Goal: Task Accomplishment & Management: Manage account settings

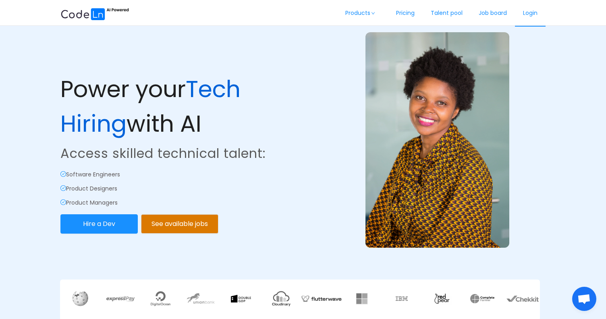
click at [532, 16] on link "Login" at bounding box center [530, 13] width 31 height 27
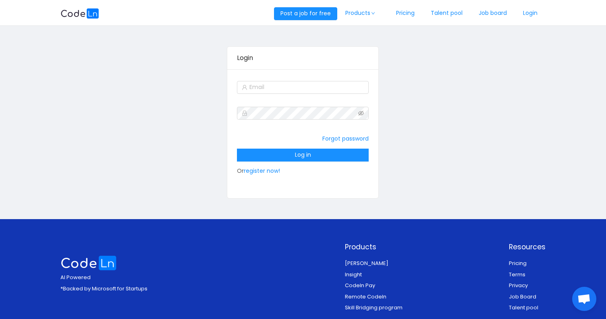
click at [333, 78] on div "Forgot password Log in Or register now!" at bounding box center [302, 133] width 151 height 129
click at [331, 87] on input "text" at bounding box center [303, 87] width 132 height 13
type input "[EMAIL_ADDRESS][DOMAIN_NAME]"
click at [310, 161] on div "Forgot password Log in Or register now!" at bounding box center [303, 154] width 132 height 48
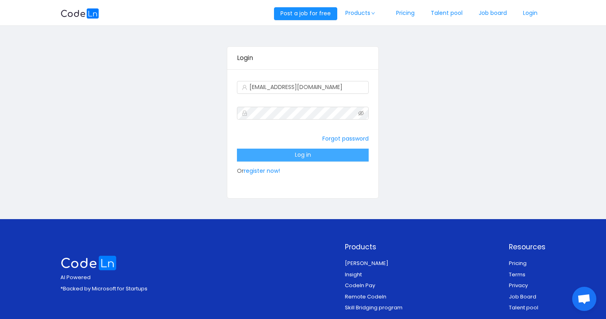
click at [312, 158] on button "Log in" at bounding box center [303, 155] width 132 height 13
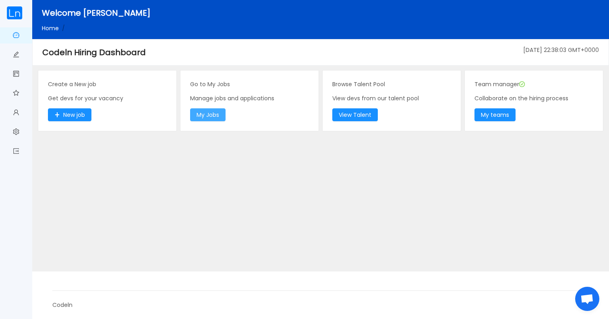
click at [211, 111] on button "My Jobs" at bounding box center [207, 114] width 35 height 13
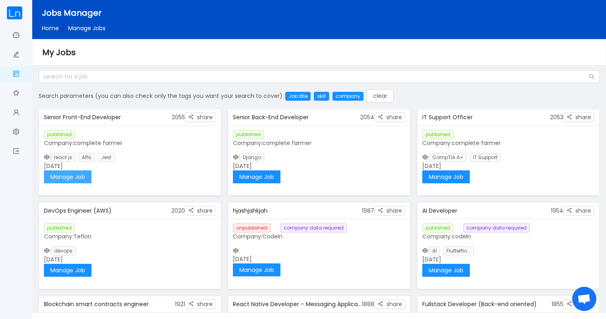
click at [71, 173] on button "Manage Job" at bounding box center [68, 176] width 48 height 13
click at [262, 176] on button "Manage Job" at bounding box center [257, 176] width 48 height 13
click at [453, 178] on button "Manage Job" at bounding box center [446, 176] width 48 height 13
click at [265, 176] on button "Manage Job" at bounding box center [257, 176] width 48 height 13
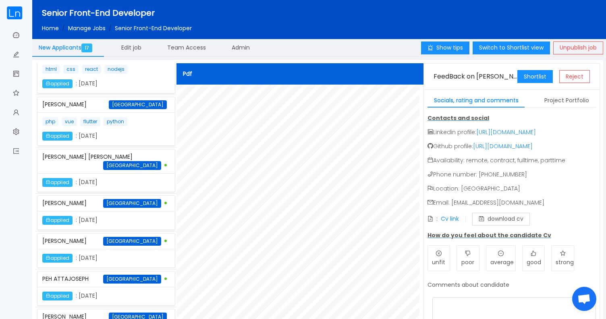
scroll to position [586, 0]
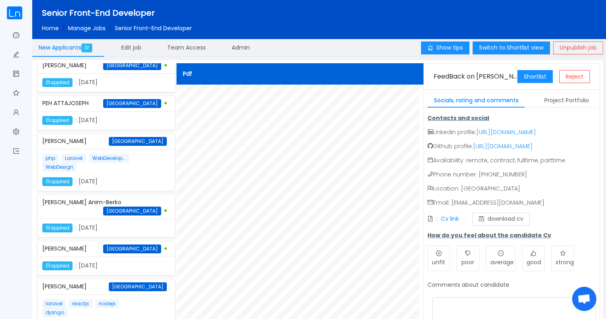
click at [125, 294] on div "laravel reactjs nodejs django applied : October 8th 2025" at bounding box center [105, 315] width 137 height 42
click at [448, 213] on div ": Cv link download cv" at bounding box center [478, 219] width 102 height 13
click at [448, 219] on link "Cv link" at bounding box center [450, 219] width 18 height 8
click at [533, 72] on button "Shortlist" at bounding box center [534, 76] width 35 height 13
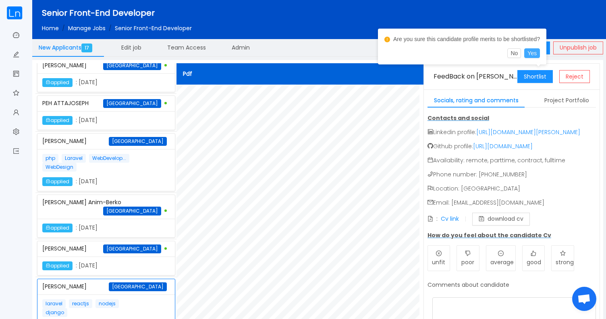
click at [537, 54] on button "Yes" at bounding box center [532, 53] width 16 height 10
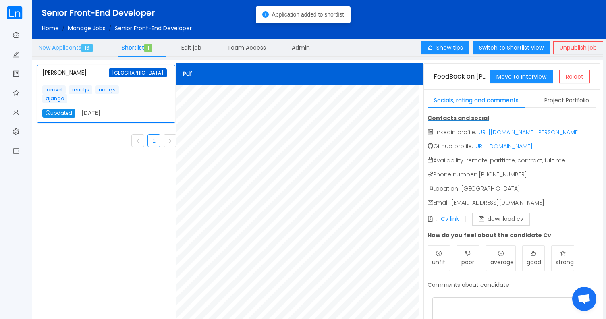
click at [85, 50] on span "16" at bounding box center [86, 47] width 11 height 9
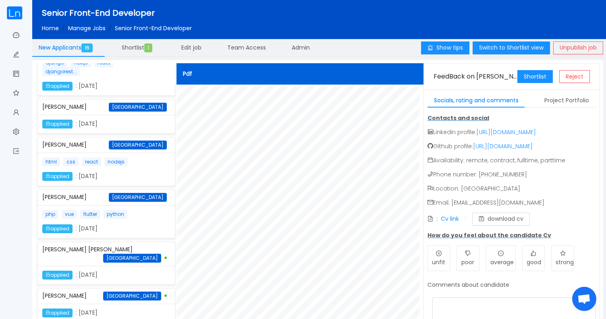
scroll to position [526, 0]
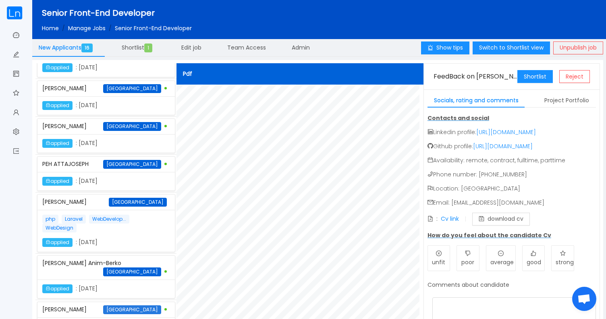
click at [142, 305] on span "Ghana" at bounding box center [132, 309] width 58 height 9
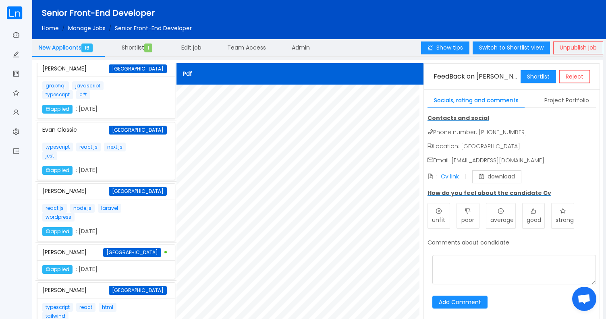
scroll to position [0, 0]
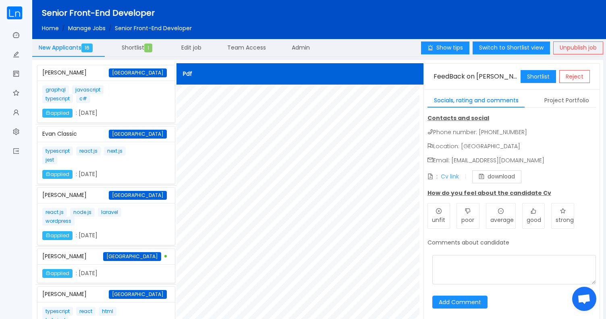
click at [449, 175] on link "Cv link" at bounding box center [450, 176] width 18 height 8
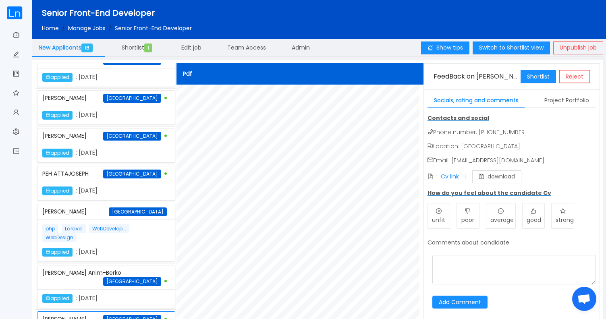
scroll to position [526, 0]
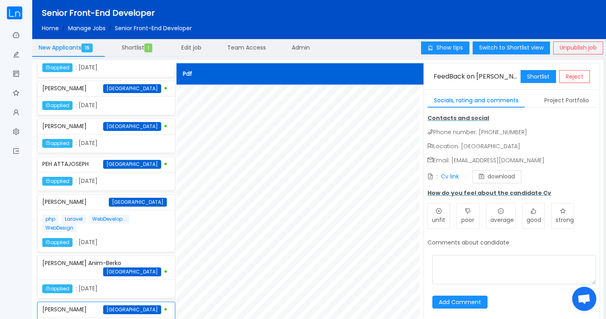
click at [126, 256] on div "Phinehas Kesse Anim-Berko Ghana" at bounding box center [106, 268] width 128 height 24
click at [441, 174] on link "Cv link" at bounding box center [450, 176] width 18 height 8
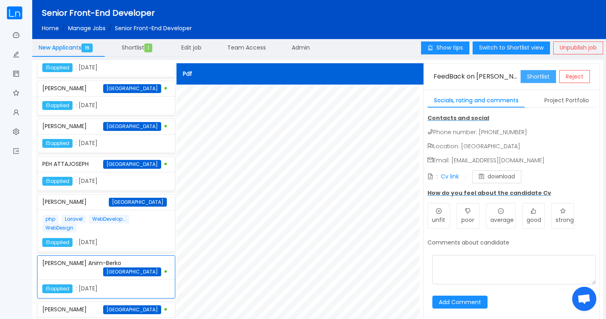
click at [544, 80] on button "Shortlist" at bounding box center [537, 76] width 35 height 13
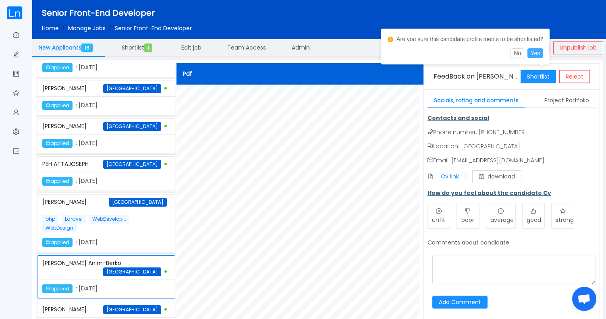
click at [543, 54] on button "Yes" at bounding box center [535, 53] width 16 height 10
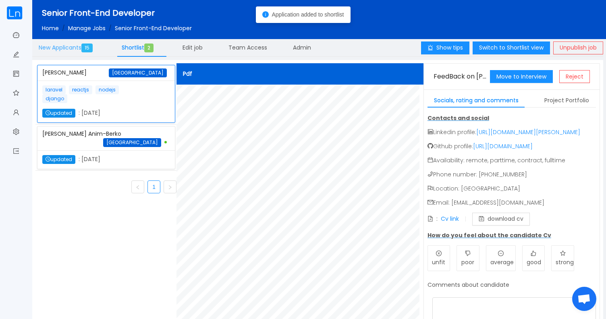
click at [81, 51] on span "New Applicants 15" at bounding box center [67, 47] width 57 height 8
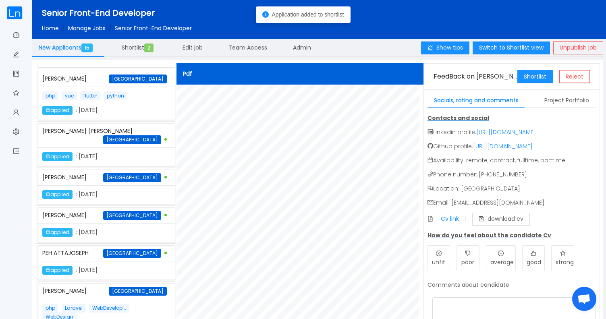
scroll to position [488, 0]
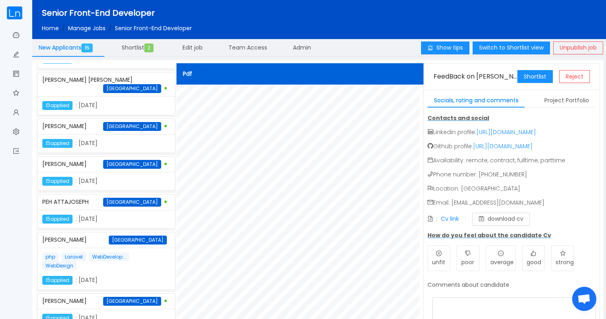
click at [110, 232] on div "Yakubu Alhassan Ghana" at bounding box center [106, 239] width 128 height 15
click at [454, 223] on link "Cv link" at bounding box center [450, 219] width 18 height 8
click at [107, 215] on div "applied : October 8th 2025" at bounding box center [90, 219] width 96 height 9
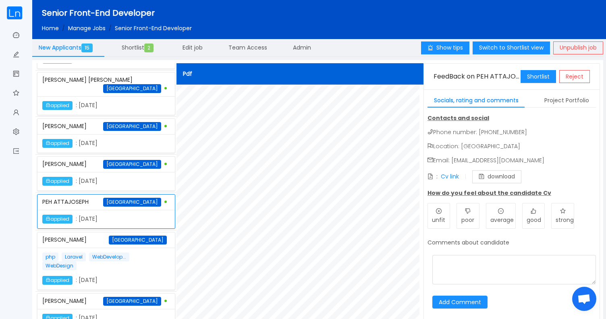
click at [107, 215] on div "applied : October 8th 2025" at bounding box center [90, 219] width 96 height 9
click at [450, 175] on link "Cv link" at bounding box center [450, 176] width 18 height 8
click at [537, 77] on button "Shortlist" at bounding box center [537, 76] width 35 height 13
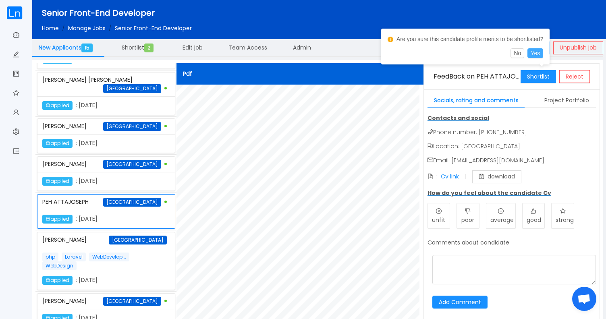
click at [543, 56] on button "Yes" at bounding box center [535, 53] width 16 height 10
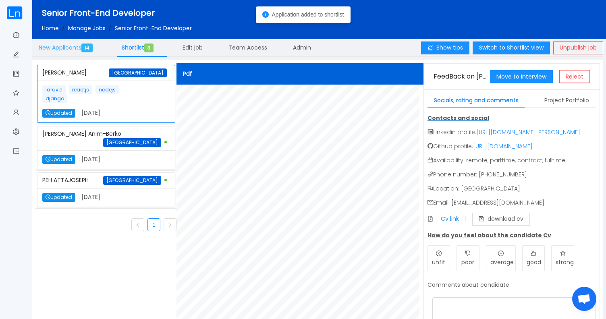
click at [77, 46] on span "New Applicants 14" at bounding box center [67, 47] width 57 height 8
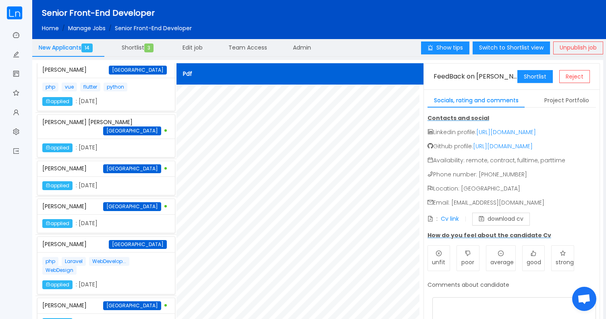
scroll to position [450, 0]
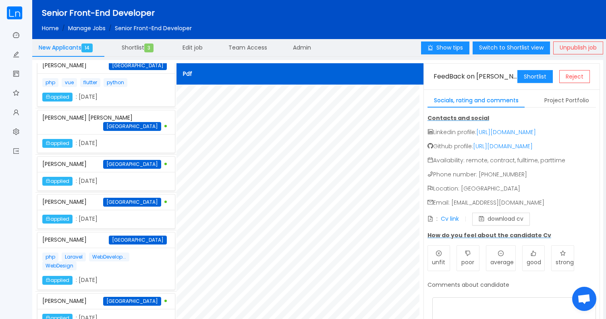
click at [113, 195] on div "Emmanuel Anongba Ghana" at bounding box center [106, 202] width 128 height 15
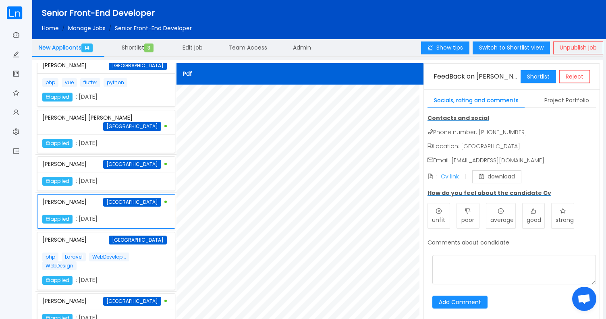
click at [455, 178] on link "Cv link" at bounding box center [450, 176] width 18 height 8
click at [536, 77] on button "Shortlist" at bounding box center [537, 76] width 35 height 13
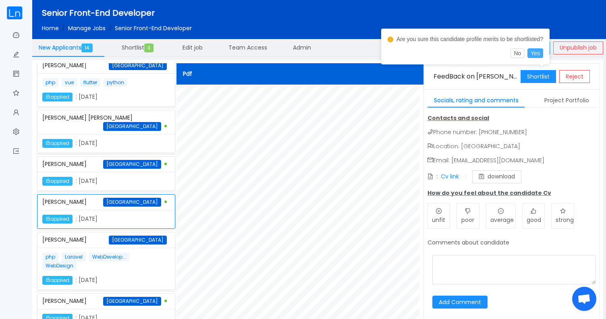
click at [539, 53] on button "Yes" at bounding box center [535, 53] width 16 height 10
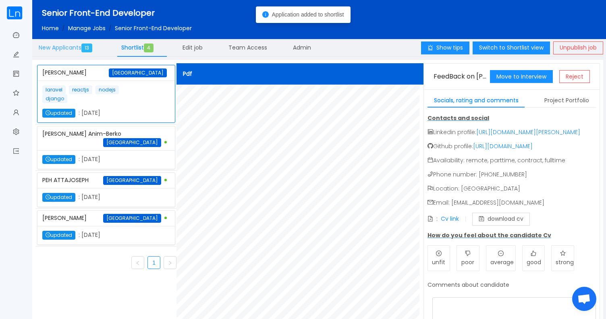
click at [78, 48] on span "New Applicants 13" at bounding box center [67, 47] width 57 height 8
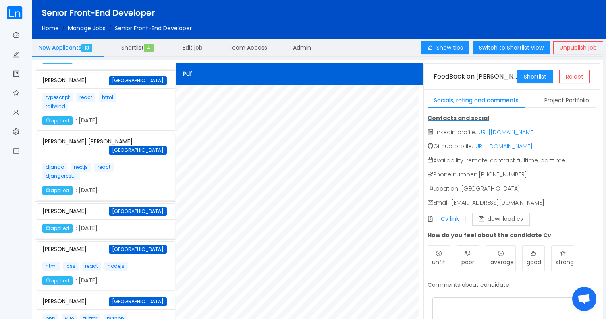
scroll to position [412, 0]
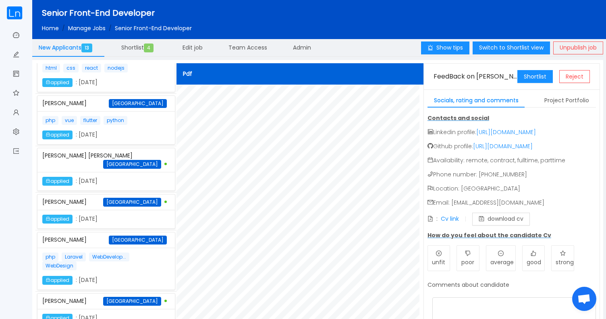
click at [95, 195] on div "Edmond Marfo Ghana" at bounding box center [106, 202] width 128 height 15
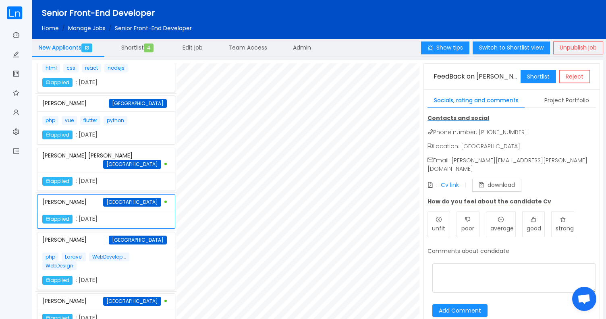
scroll to position [110, 0]
click at [449, 181] on link "Cv link" at bounding box center [450, 185] width 18 height 8
click at [535, 81] on button "Shortlist" at bounding box center [537, 76] width 35 height 13
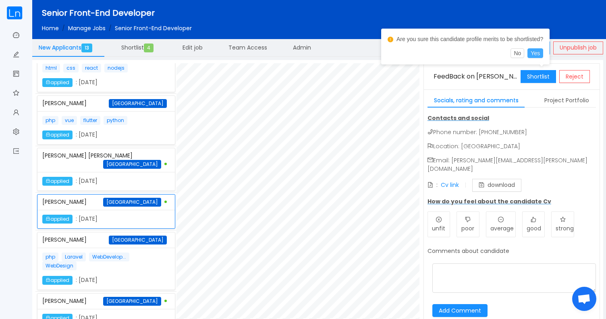
click at [541, 55] on button "Yes" at bounding box center [535, 53] width 16 height 10
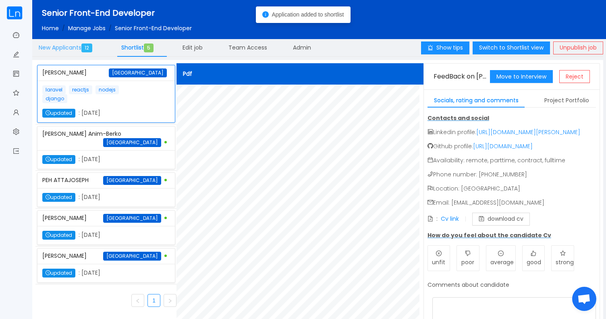
click at [78, 45] on span "New Applicants 12" at bounding box center [67, 47] width 57 height 8
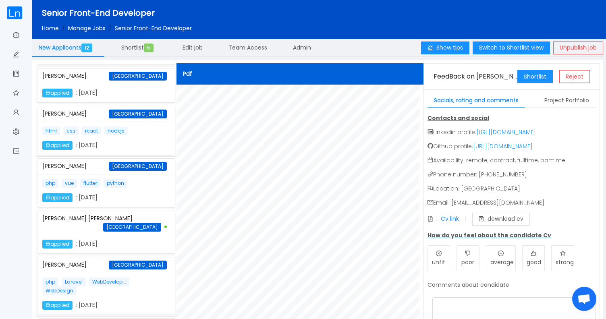
scroll to position [374, 0]
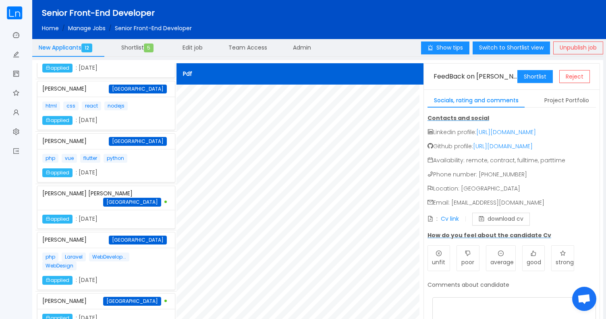
click at [91, 210] on div "applied : October 8th 2025" at bounding box center [105, 219] width 137 height 19
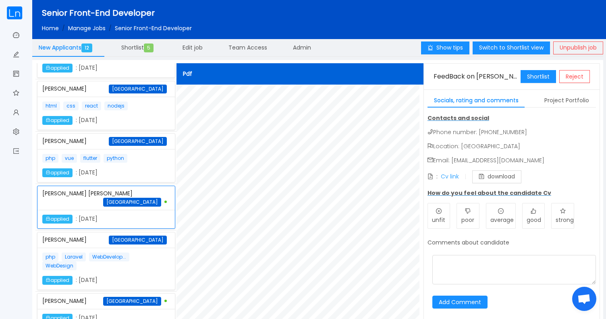
click at [446, 174] on link "Cv link" at bounding box center [450, 176] width 18 height 8
click at [539, 80] on button "Shortlist" at bounding box center [537, 76] width 35 height 13
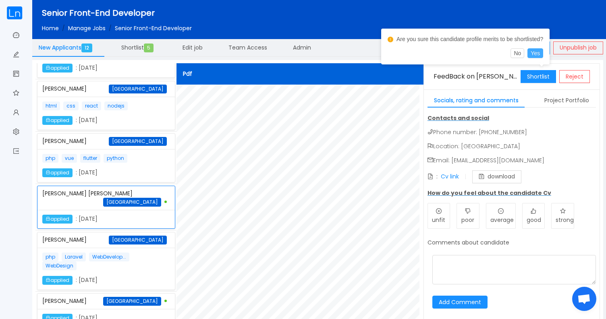
click at [543, 55] on button "Yes" at bounding box center [535, 53] width 16 height 10
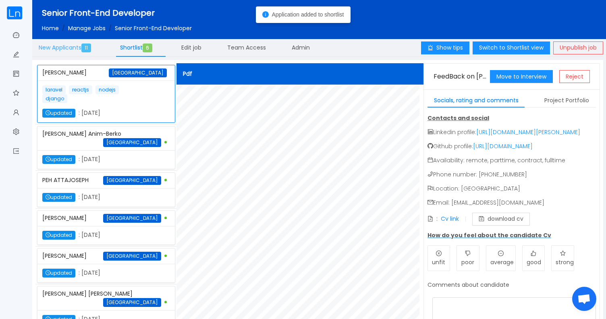
click at [85, 49] on span "11" at bounding box center [86, 47] width 10 height 9
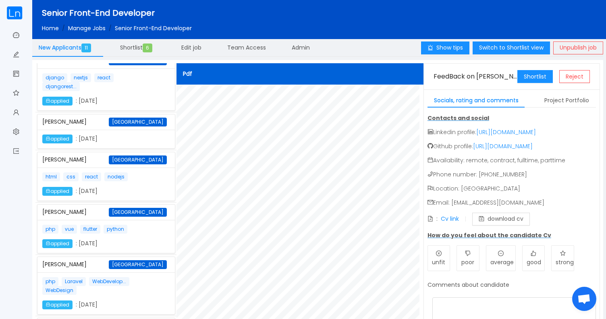
scroll to position [337, 0]
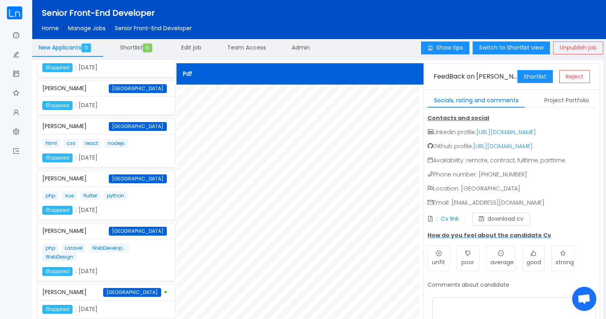
click at [95, 171] on div "John Graham Ghana" at bounding box center [106, 178] width 128 height 15
click at [454, 223] on link "Cv link" at bounding box center [450, 219] width 18 height 8
click at [534, 81] on button "Shortlist" at bounding box center [534, 76] width 35 height 13
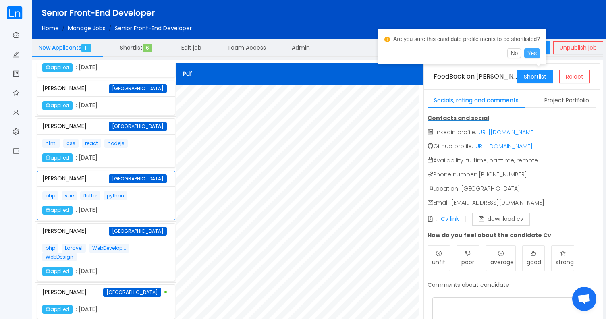
click at [536, 56] on button "Yes" at bounding box center [532, 53] width 16 height 10
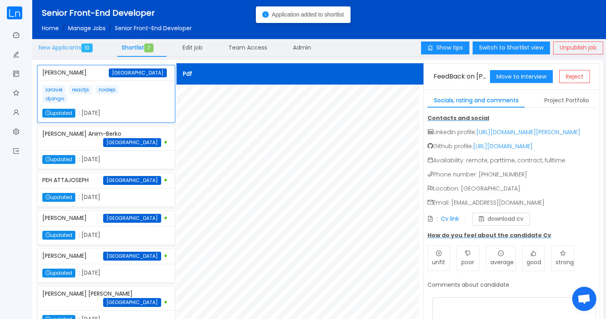
click at [82, 51] on span "New Applicants 10" at bounding box center [67, 47] width 57 height 8
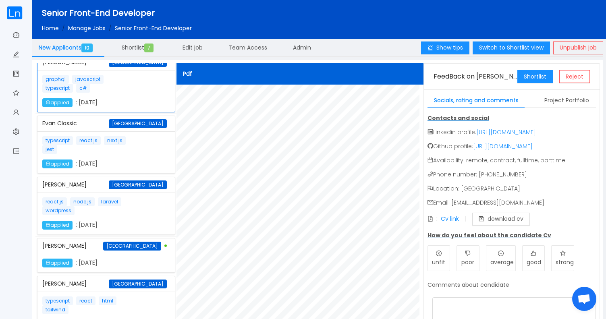
scroll to position [0, 0]
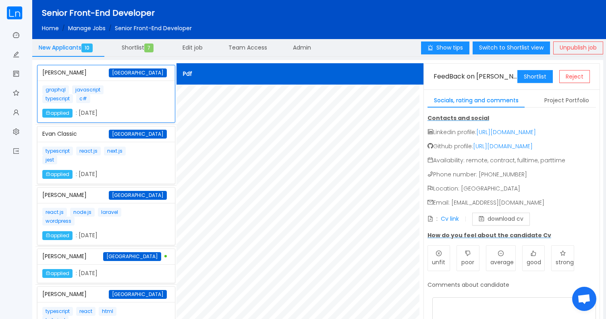
click at [132, 149] on p "typescript react.js next.js jest" at bounding box center [90, 156] width 96 height 18
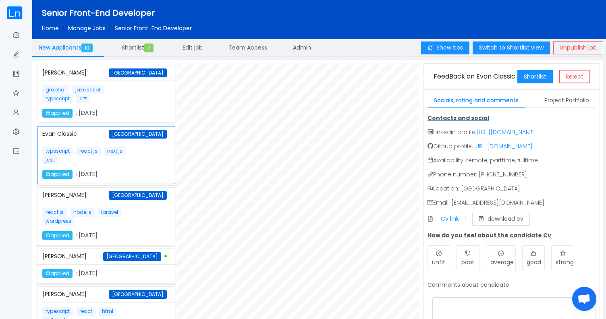
scroll to position [93, 0]
click at [112, 102] on p "graphql javascript typescript c#" at bounding box center [90, 94] width 96 height 18
click at [451, 220] on link "Cv link" at bounding box center [450, 219] width 18 height 8
click at [101, 205] on div "react.js node.js laravel wordpress applied : October 6th 2025" at bounding box center [105, 224] width 137 height 42
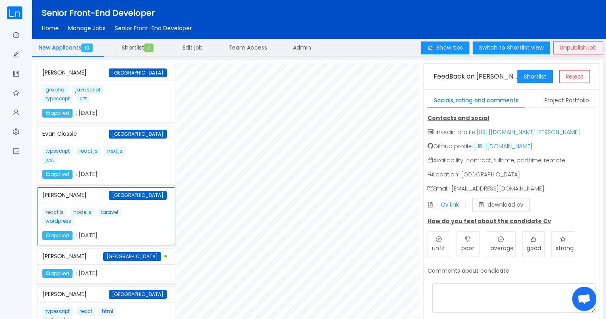
scroll to position [94, 0]
click at [121, 256] on div "LARRY NTORI Ghana" at bounding box center [106, 256] width 128 height 15
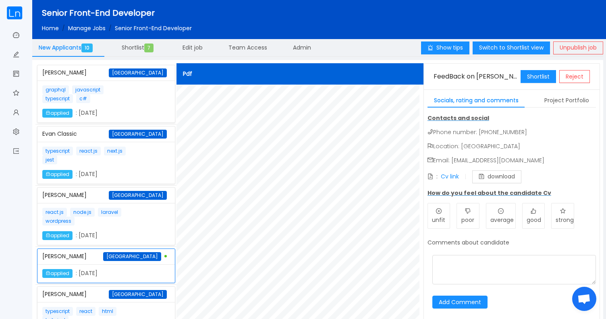
click at [164, 221] on div "react.js node.js laravel wordpress applied : October 6th 2025" at bounding box center [106, 224] width 128 height 32
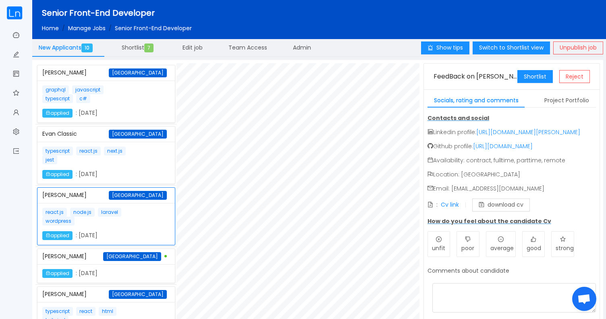
scroll to position [94, 0]
click at [126, 250] on div "LARRY NTORI Ghana" at bounding box center [106, 256] width 128 height 15
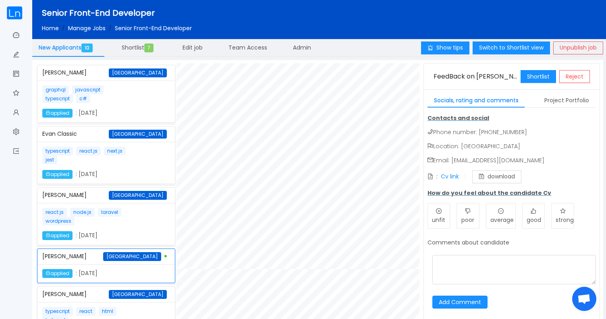
scroll to position [129, 0]
click at [449, 175] on link "Cv link" at bounding box center [450, 176] width 18 height 8
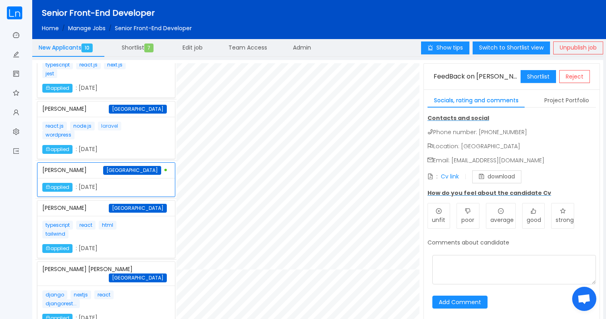
scroll to position [107, 0]
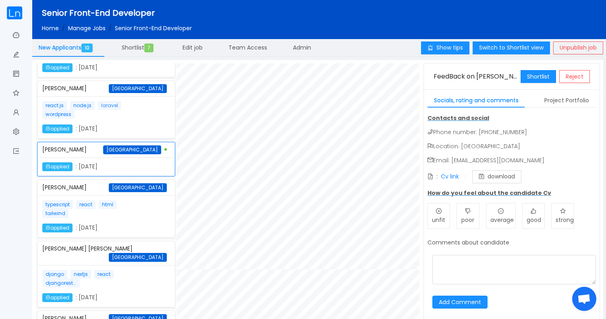
click at [115, 214] on p "typescript react html tailwind" at bounding box center [90, 209] width 96 height 18
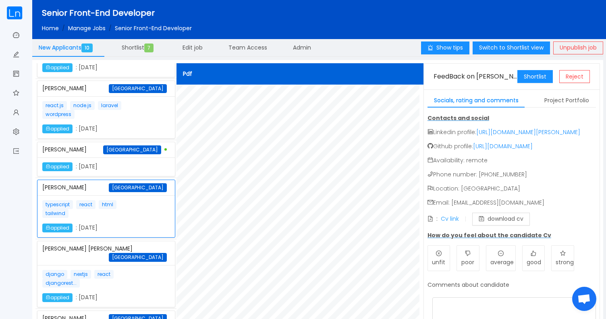
click at [449, 223] on link "Cv link" at bounding box center [450, 219] width 18 height 8
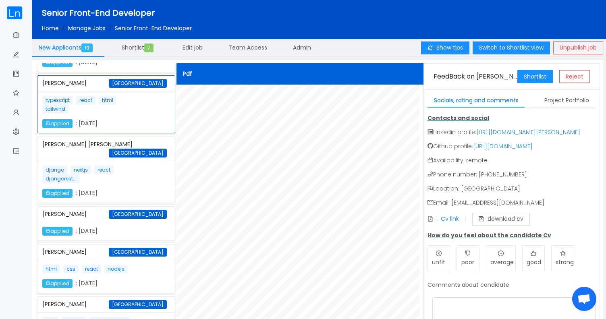
scroll to position [226, 0]
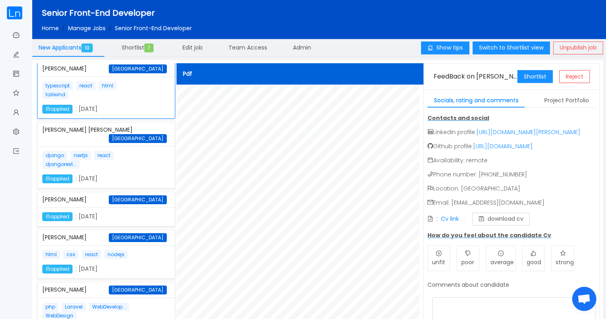
click at [132, 151] on p "django nextjs react djangorest..." at bounding box center [90, 160] width 96 height 18
click at [454, 223] on link "Cv link" at bounding box center [450, 219] width 18 height 8
click at [124, 207] on div "applied : October 7th 2025" at bounding box center [105, 216] width 137 height 19
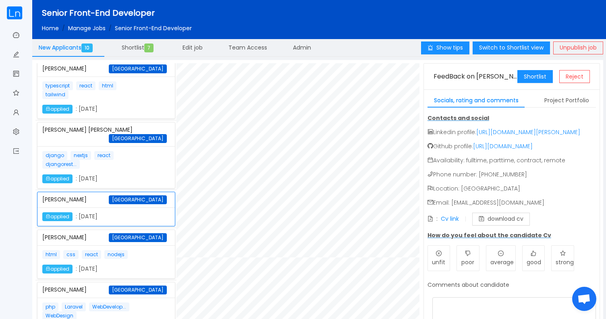
scroll to position [165, 0]
click at [446, 223] on link "Cv link" at bounding box center [450, 219] width 18 height 8
click at [141, 250] on div "html css react nodejs applied : October 7th 2025" at bounding box center [106, 261] width 128 height 23
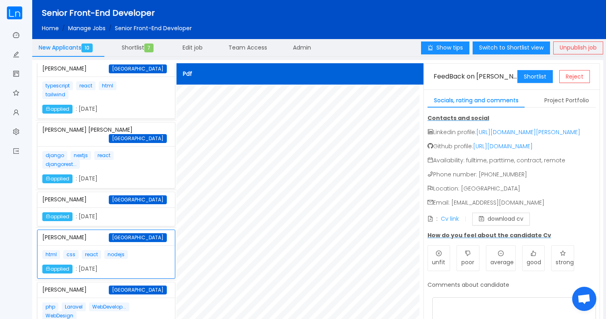
click at [447, 223] on link "Cv link" at bounding box center [450, 219] width 18 height 8
click at [538, 79] on button "Shortlist" at bounding box center [534, 76] width 35 height 13
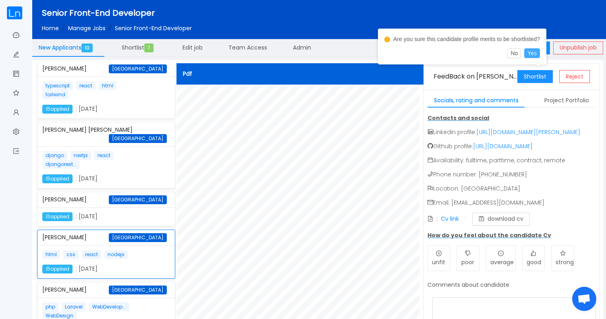
click at [537, 57] on button "Yes" at bounding box center [532, 53] width 16 height 10
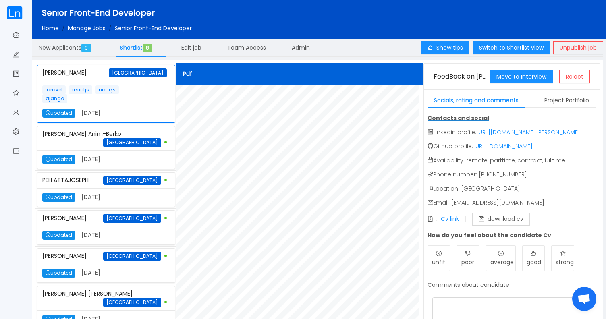
scroll to position [5, 0]
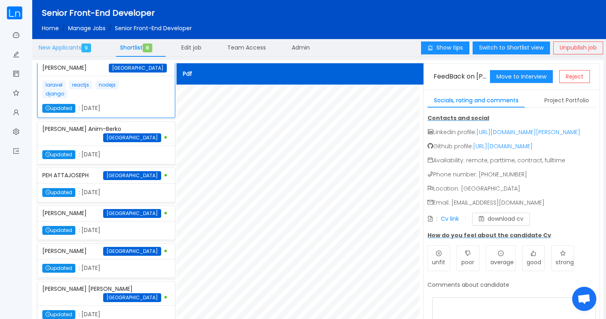
click at [82, 49] on span "New Applicants 9" at bounding box center [67, 47] width 56 height 8
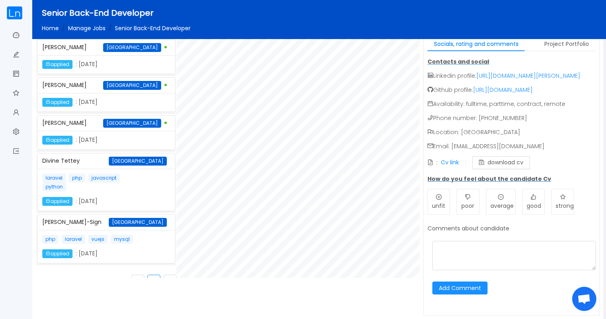
scroll to position [66, 0]
click at [111, 235] on span "mysql" at bounding box center [122, 239] width 22 height 9
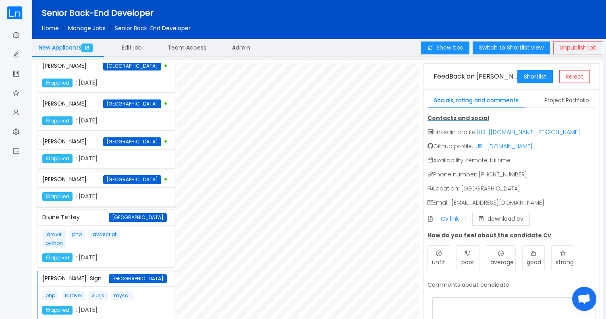
scroll to position [0, 0]
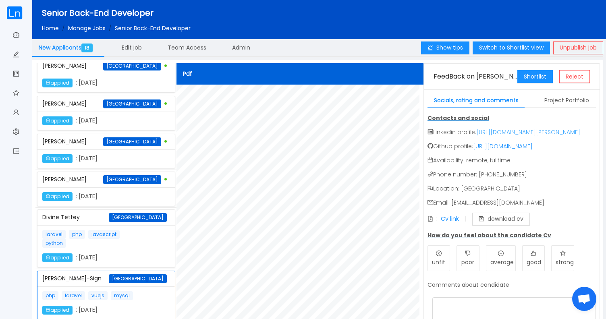
click at [528, 133] on link "https://www.linkedin.com/in/solomon-appier-sign" at bounding box center [528, 132] width 104 height 8
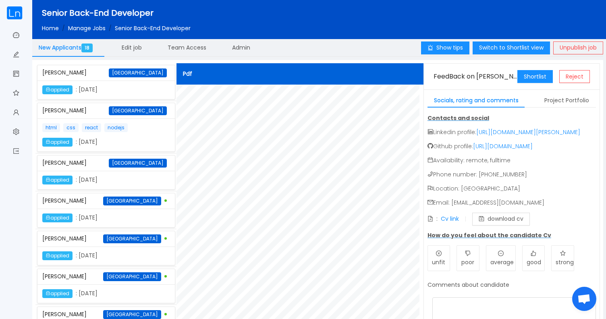
click at [110, 91] on div "applied : October 7th 2025" at bounding box center [90, 89] width 96 height 9
click at [447, 223] on link "Cv link" at bounding box center [450, 219] width 18 height 8
click at [142, 42] on div "Edit job" at bounding box center [131, 48] width 33 height 18
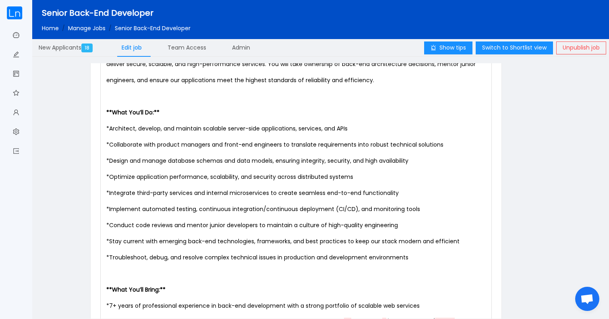
scroll to position [3, 0]
click at [199, 131] on div "The Senior Back-End Developer designs, builds, and maintains the core server-si…" at bounding box center [298, 306] width 386 height 564
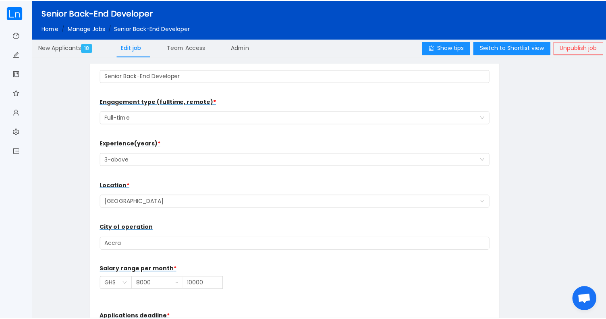
scroll to position [0, 0]
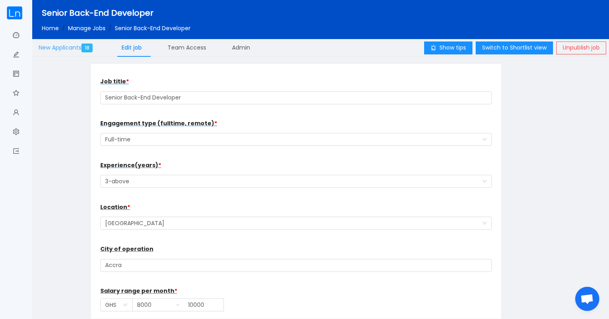
click at [83, 52] on div "New Applicants 18" at bounding box center [67, 48] width 70 height 19
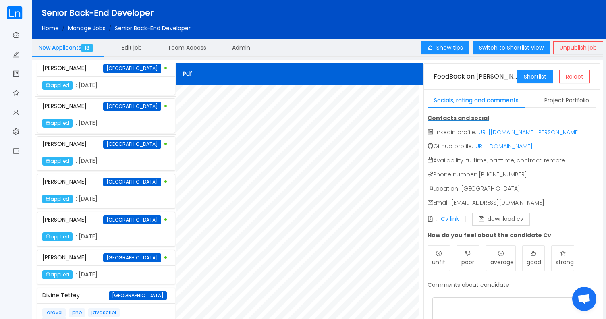
scroll to position [493, 0]
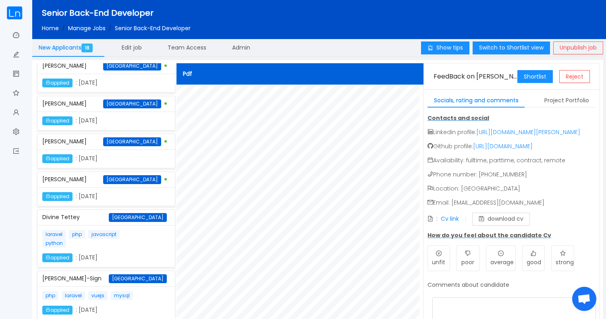
click at [110, 236] on p "laravel php javascript python" at bounding box center [90, 239] width 96 height 18
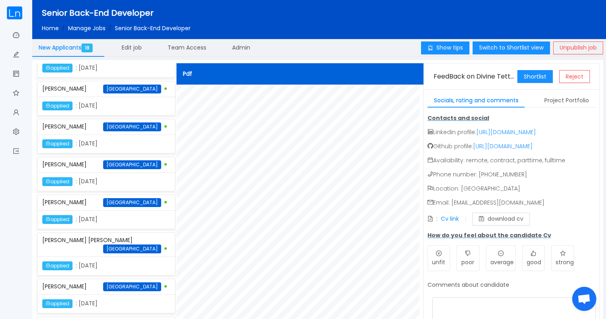
scroll to position [0, 0]
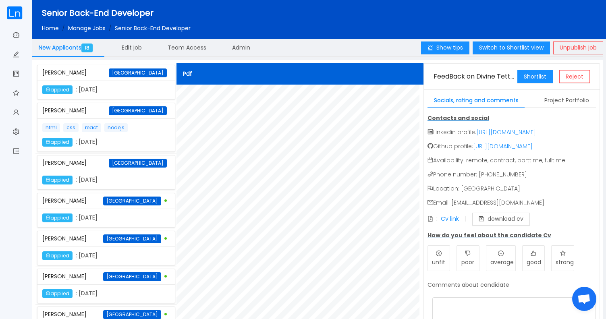
click at [115, 89] on div "applied : October 7th 2025" at bounding box center [90, 89] width 96 height 9
click at [147, 135] on div "html css react nodejs applied : October 7th 2025" at bounding box center [106, 134] width 128 height 23
click at [451, 223] on link "Cv link" at bounding box center [450, 219] width 18 height 8
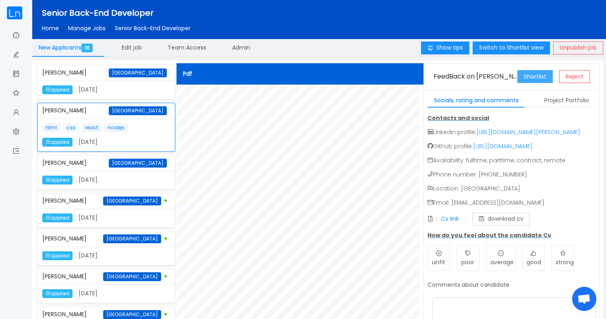
click at [529, 82] on button "Shortlist" at bounding box center [534, 76] width 35 height 13
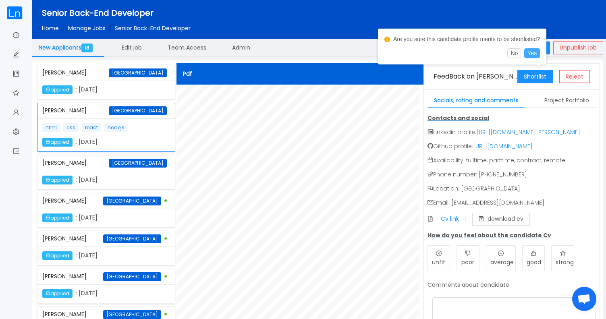
click at [539, 57] on button "Yes" at bounding box center [532, 53] width 16 height 10
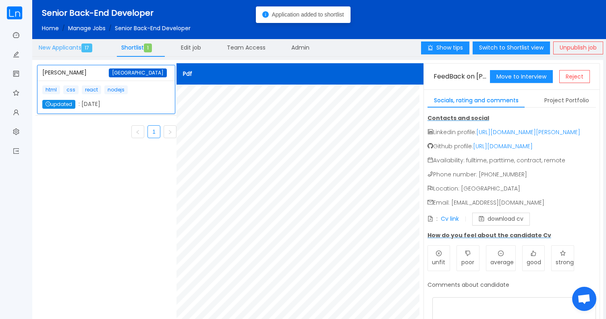
click at [90, 46] on span "17" at bounding box center [86, 47] width 11 height 9
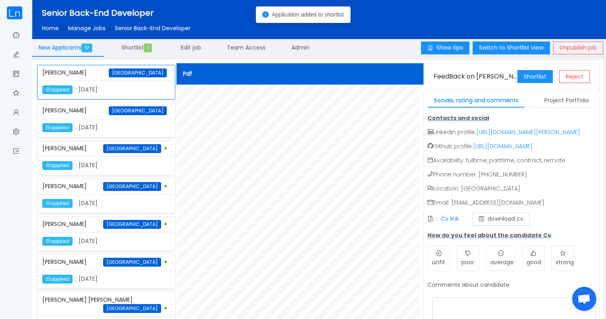
click at [115, 128] on div "applied : October 8th 2025" at bounding box center [90, 127] width 96 height 9
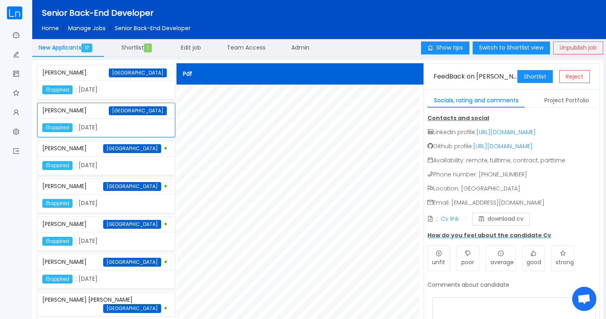
click at [449, 223] on link "Cv link" at bounding box center [450, 219] width 18 height 8
click at [531, 78] on button "Shortlist" at bounding box center [534, 76] width 35 height 13
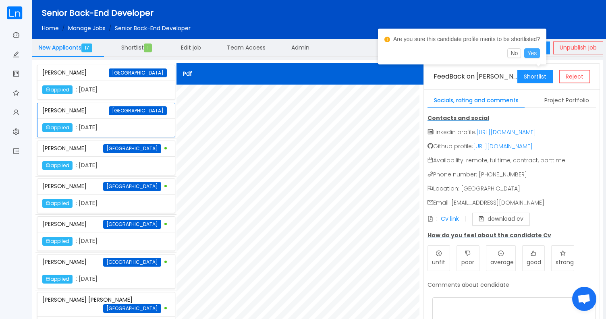
click at [540, 56] on button "Yes" at bounding box center [532, 53] width 16 height 10
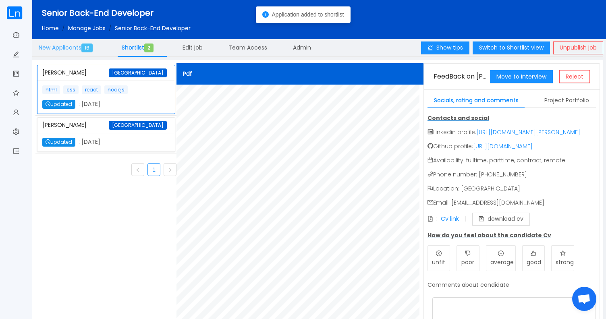
click at [90, 46] on span "16" at bounding box center [86, 47] width 11 height 9
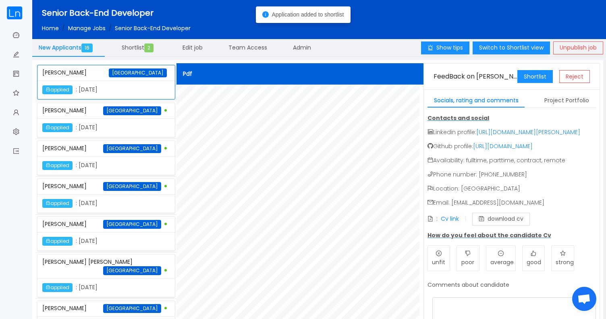
click at [105, 155] on div "DANIEL TENKORANG Ghana" at bounding box center [106, 148] width 128 height 15
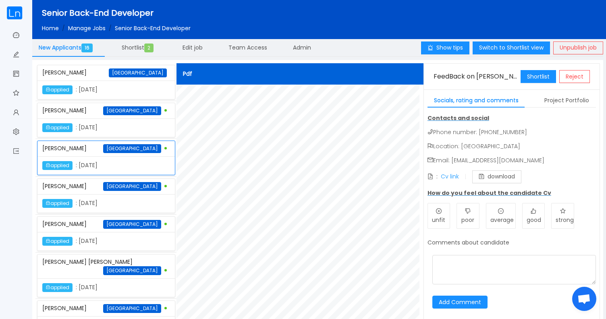
click at [444, 177] on link "Cv link" at bounding box center [450, 176] width 18 height 8
click at [532, 79] on button "Shortlist" at bounding box center [537, 76] width 35 height 13
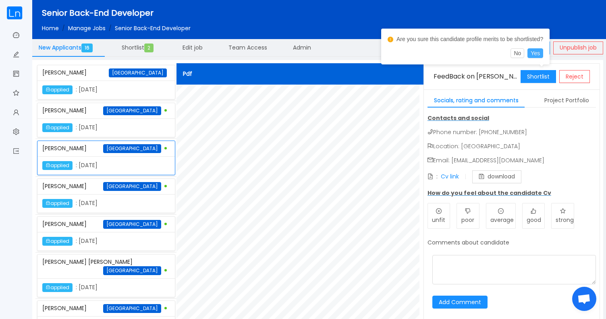
click at [543, 56] on button "Yes" at bounding box center [535, 53] width 16 height 10
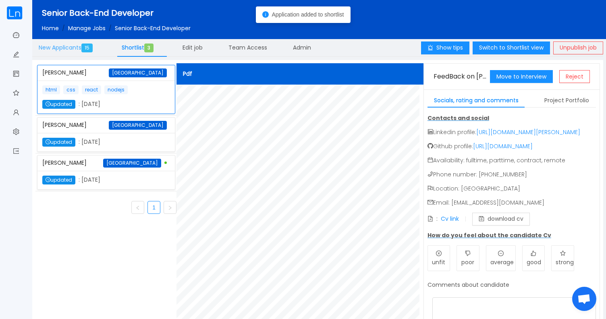
click at [84, 54] on div "New Applicants 15" at bounding box center [67, 48] width 70 height 19
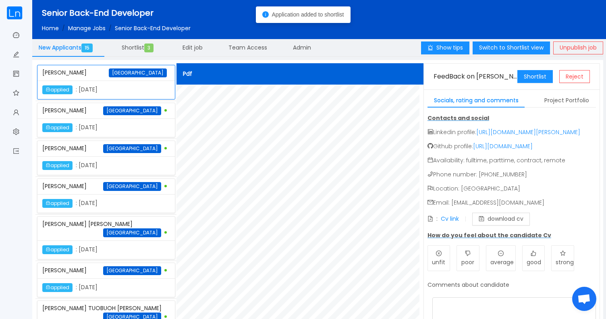
click at [123, 158] on div "applied : October 8th 2025" at bounding box center [105, 165] width 137 height 19
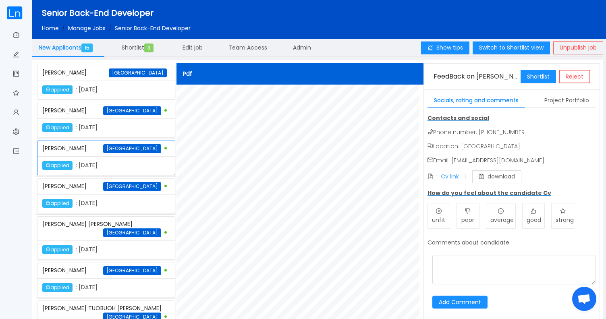
click at [444, 175] on link "Cv link" at bounding box center [450, 176] width 18 height 8
click at [533, 78] on button "Shortlist" at bounding box center [537, 76] width 35 height 13
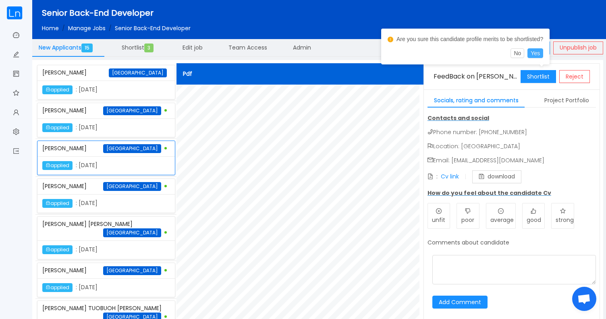
click at [543, 54] on button "Yes" at bounding box center [535, 53] width 16 height 10
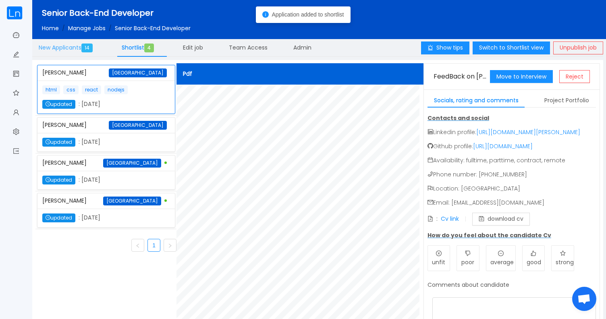
click at [62, 49] on span "New Applicants 14" at bounding box center [67, 47] width 57 height 8
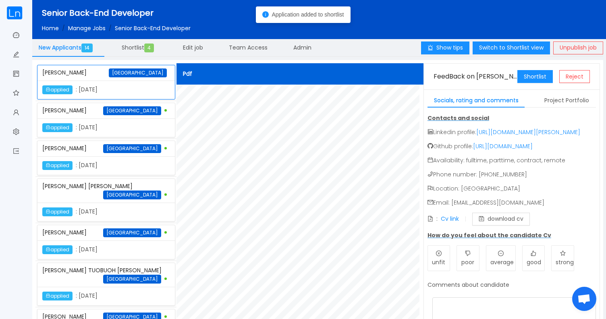
click at [100, 159] on div "applied : October 8th 2025" at bounding box center [105, 165] width 137 height 19
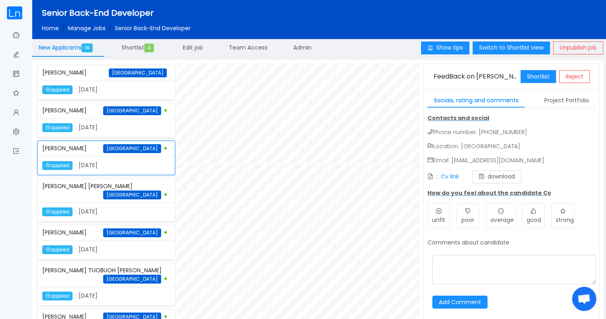
scroll to position [229, 0]
click at [450, 175] on link "Cv link" at bounding box center [450, 176] width 18 height 8
click at [530, 78] on button "Shortlist" at bounding box center [537, 76] width 35 height 13
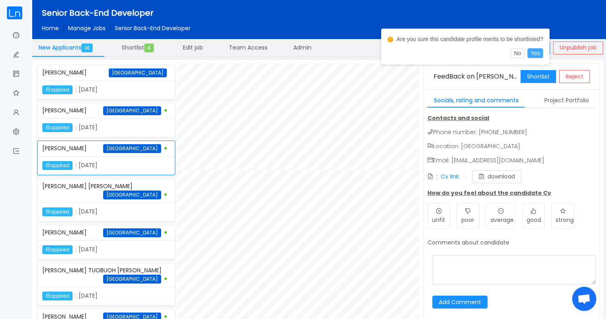
click at [539, 55] on button "Yes" at bounding box center [535, 53] width 16 height 10
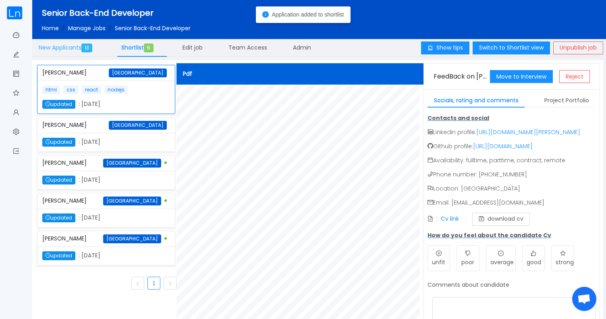
click at [70, 46] on span "New Applicants 13" at bounding box center [67, 47] width 57 height 8
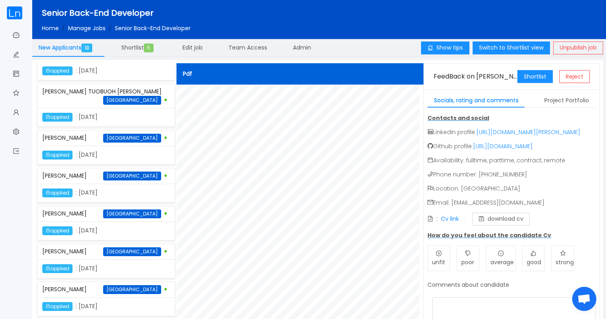
scroll to position [289, 0]
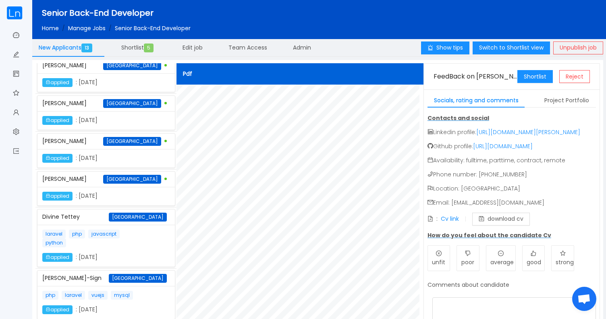
click at [99, 192] on div "applied : October 8th 2025" at bounding box center [90, 196] width 96 height 9
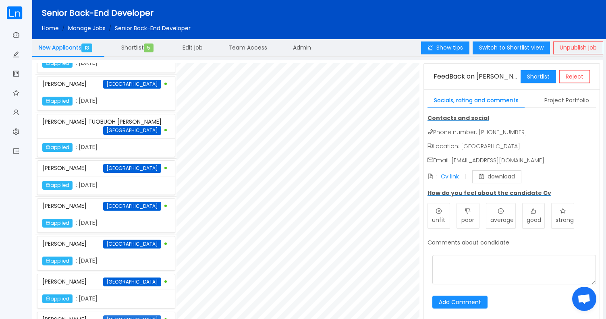
scroll to position [0, 0]
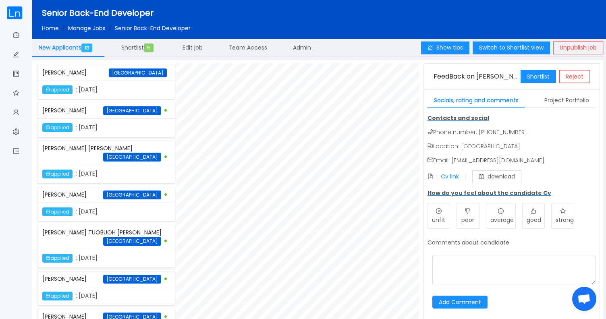
click at [124, 84] on div "applied : October 7th 2025" at bounding box center [105, 90] width 137 height 19
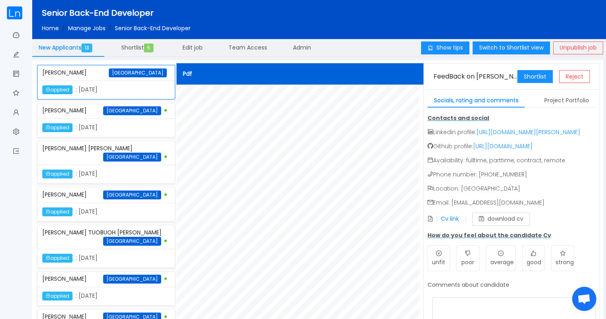
click at [95, 237] on div "SAMUEL KWESI TUOBUOH ANSAH BRIFO Ghana" at bounding box center [106, 237] width 128 height 24
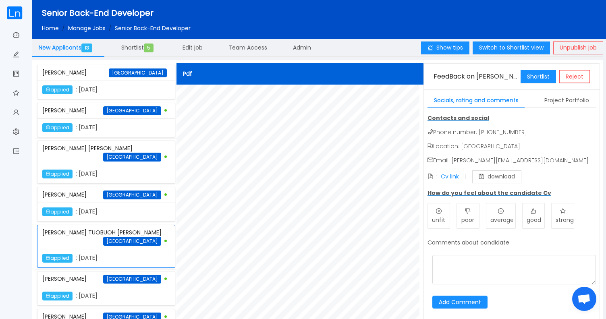
click at [93, 191] on div "Peter Agada Ghana" at bounding box center [106, 194] width 128 height 15
click at [97, 165] on div "applied : October 8th 2025" at bounding box center [105, 174] width 137 height 19
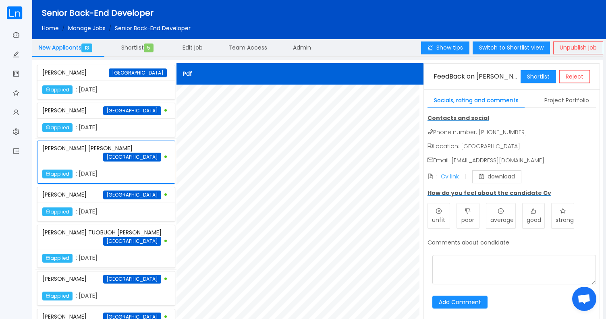
click at [449, 177] on link "Cv link" at bounding box center [450, 176] width 18 height 8
click at [529, 75] on button "Shortlist" at bounding box center [537, 76] width 35 height 13
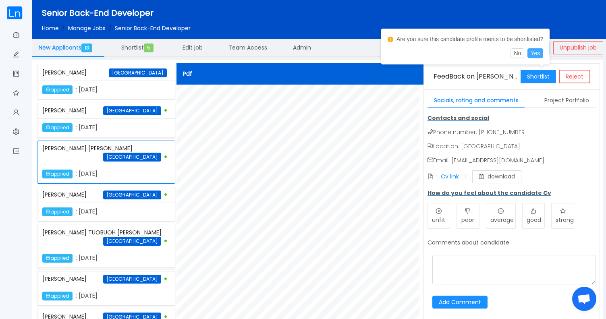
click at [541, 51] on button "Yes" at bounding box center [535, 53] width 16 height 10
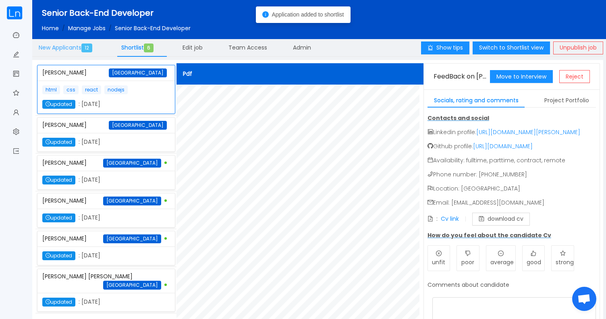
click at [85, 50] on span "12" at bounding box center [86, 47] width 11 height 9
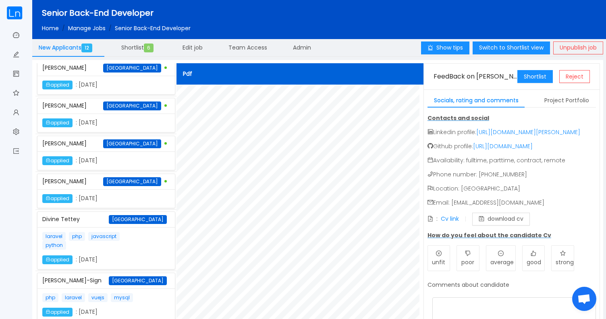
scroll to position [251, 0]
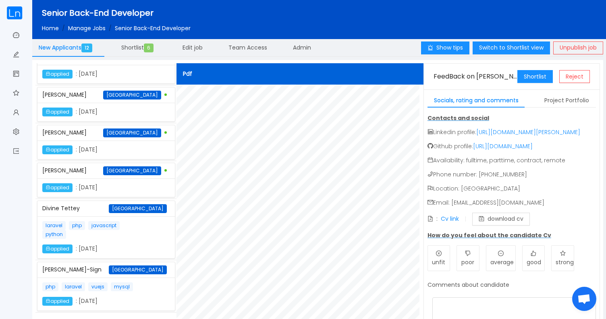
click at [94, 210] on div "Divine Tettey Ghana" at bounding box center [106, 208] width 128 height 15
click at [449, 223] on link "Cv link" at bounding box center [450, 219] width 18 height 8
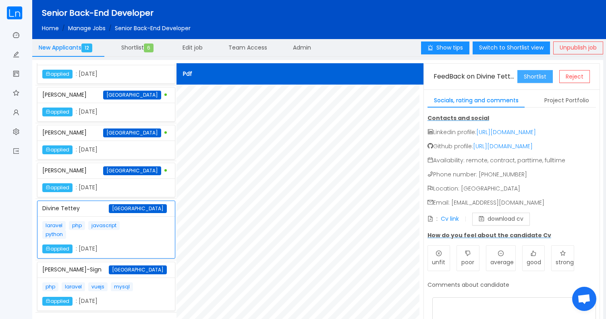
click at [527, 79] on button "Shortlist" at bounding box center [534, 76] width 35 height 13
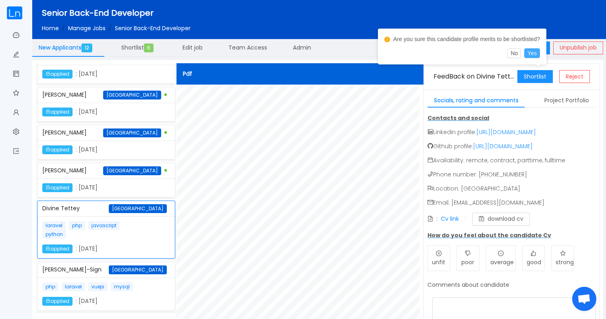
click at [537, 56] on button "Yes" at bounding box center [532, 53] width 16 height 10
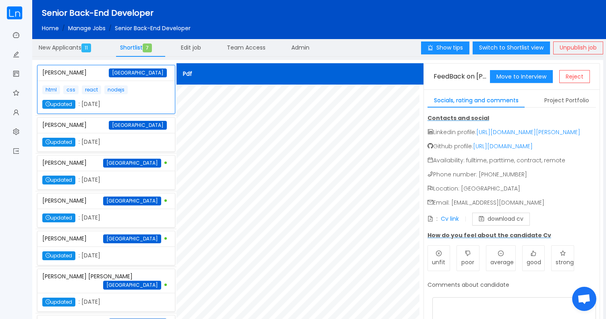
scroll to position [54, 0]
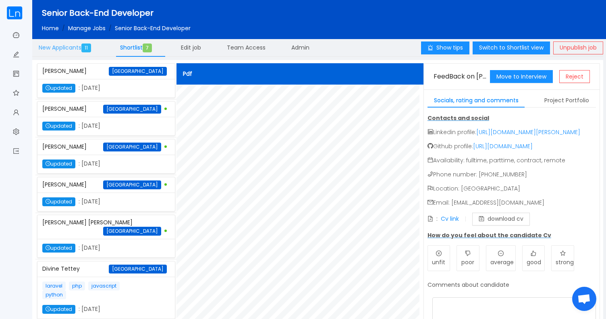
click at [82, 48] on span "New Applicants 11" at bounding box center [67, 47] width 56 height 8
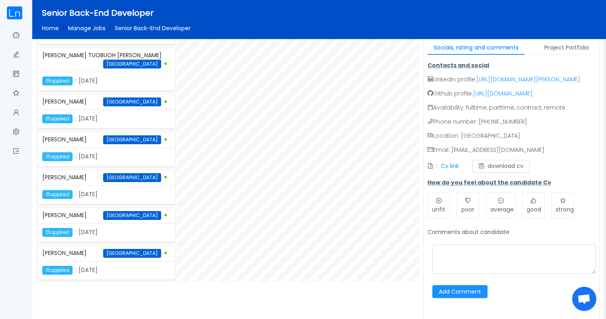
scroll to position [0, 0]
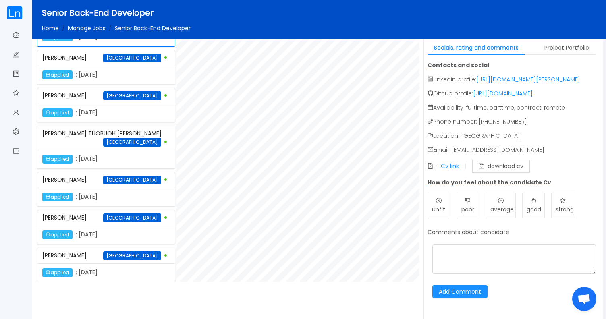
click at [90, 151] on div "applied : October 8th 2025" at bounding box center [105, 159] width 137 height 19
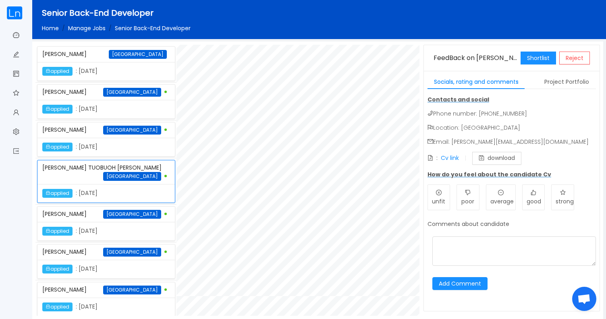
scroll to position [85, 0]
click at [446, 161] on link "Cv link" at bounding box center [450, 158] width 18 height 8
click at [536, 65] on div "Shortlist Reject" at bounding box center [554, 58] width 69 height 26
click at [537, 58] on button "Shortlist" at bounding box center [537, 58] width 35 height 13
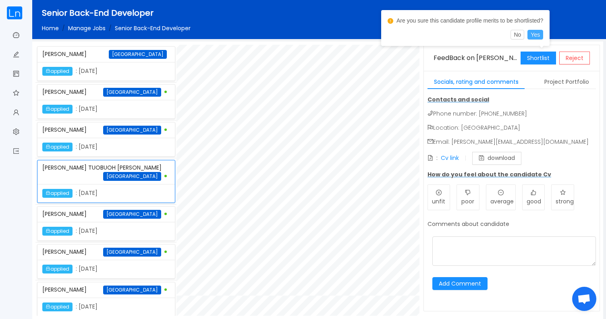
click at [541, 36] on button "Yes" at bounding box center [535, 35] width 16 height 10
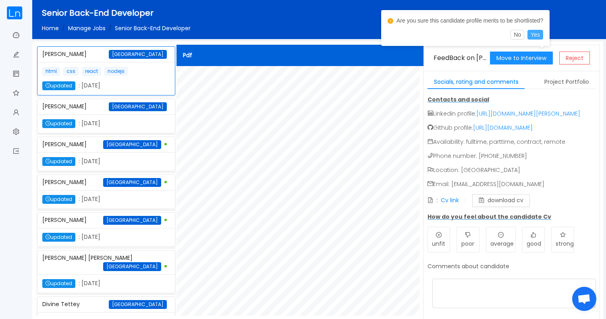
scroll to position [0, 0]
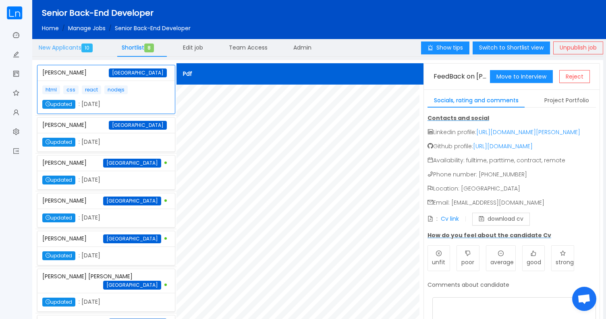
click at [75, 52] on div "New Applicants 10" at bounding box center [67, 48] width 70 height 19
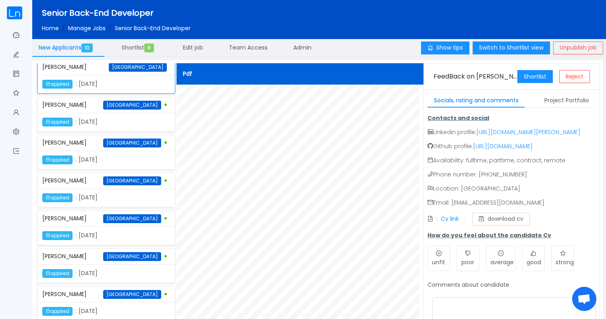
click at [87, 259] on span "[PERSON_NAME]" at bounding box center [64, 256] width 44 height 8
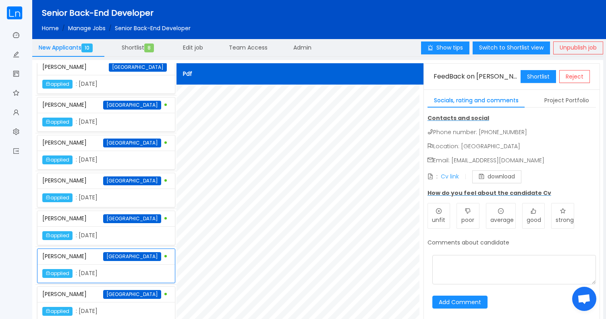
click at [449, 175] on link "Cv link" at bounding box center [450, 176] width 18 height 8
click at [542, 77] on button "Shortlist" at bounding box center [537, 76] width 35 height 13
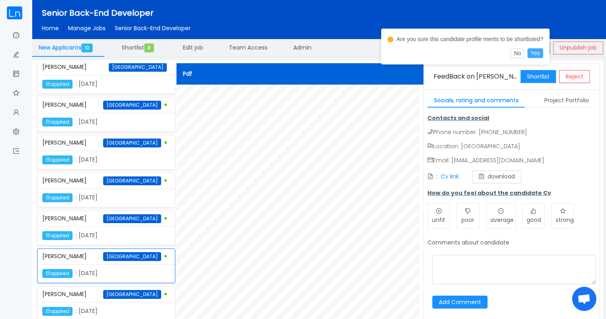
click at [543, 58] on button "Yes" at bounding box center [535, 53] width 16 height 10
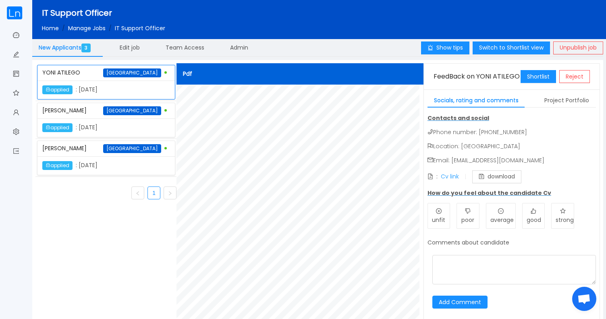
click at [441, 173] on link "Cv link" at bounding box center [450, 176] width 18 height 8
click at [538, 78] on button "Shortlist" at bounding box center [537, 76] width 35 height 13
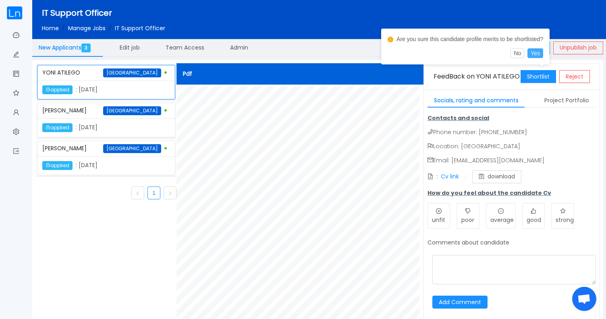
click at [543, 58] on button "Yes" at bounding box center [535, 53] width 16 height 10
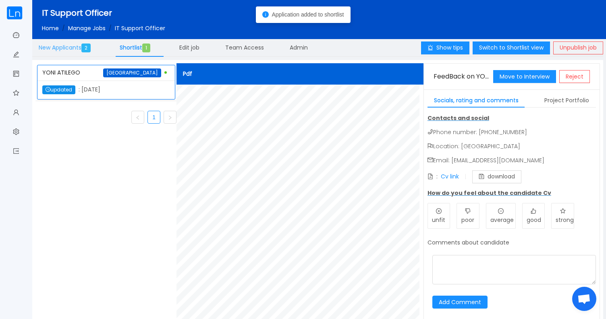
click at [77, 54] on div "New Applicants 2" at bounding box center [66, 48] width 68 height 19
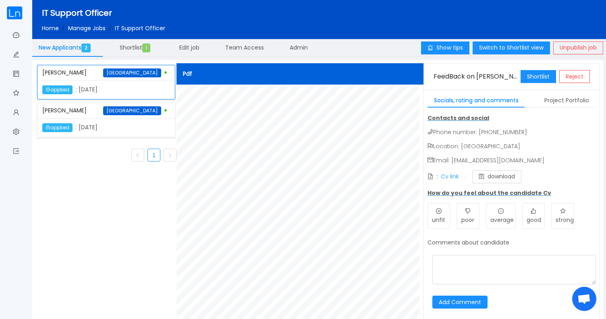
click at [453, 175] on link "Cv link" at bounding box center [450, 176] width 18 height 8
click at [540, 81] on button "Shortlist" at bounding box center [537, 76] width 35 height 13
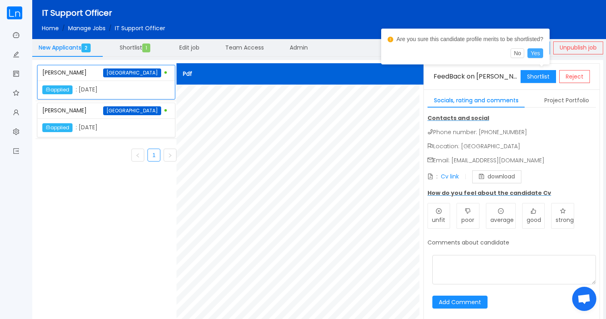
click at [543, 52] on button "Yes" at bounding box center [535, 53] width 16 height 10
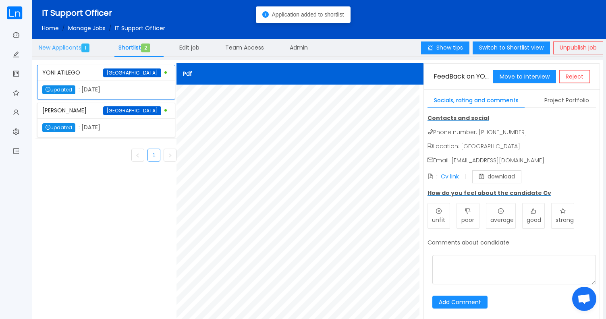
click at [72, 50] on span "New Applicants 1" at bounding box center [66, 47] width 54 height 8
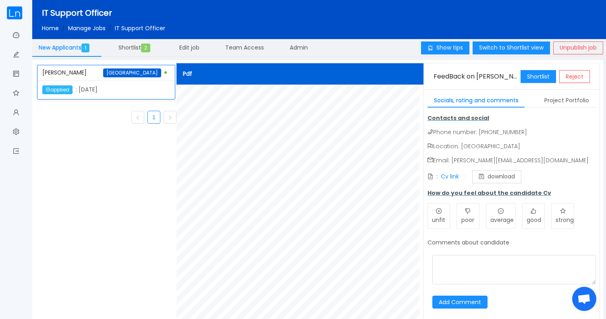
click at [126, 92] on div "applied : October 8th 2025" at bounding box center [90, 89] width 96 height 9
click at [453, 175] on link "Cv link" at bounding box center [450, 176] width 18 height 8
click at [534, 73] on button "Shortlist" at bounding box center [537, 76] width 35 height 13
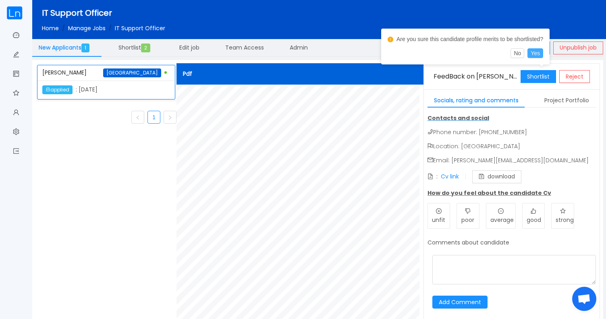
click at [542, 52] on button "Yes" at bounding box center [535, 53] width 16 height 10
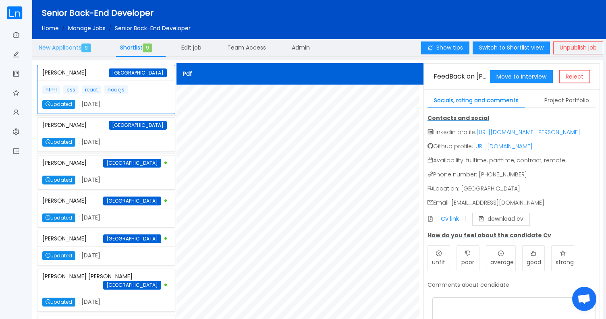
click at [86, 50] on span "9" at bounding box center [86, 47] width 10 height 9
